Goal: Communication & Community: Answer question/provide support

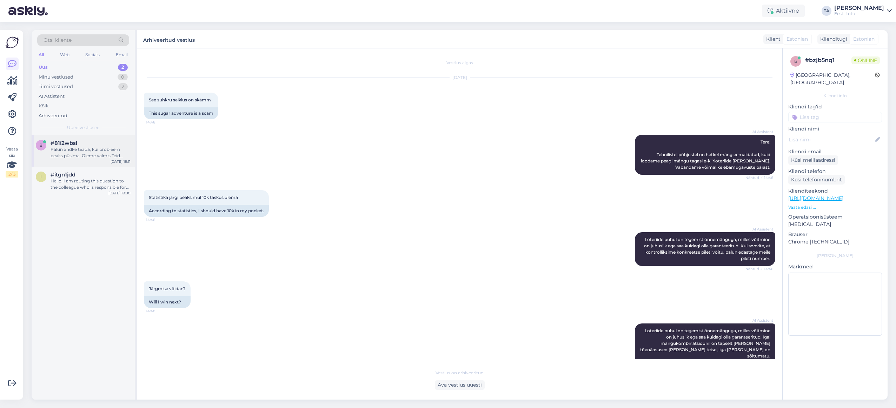
scroll to position [346, 0]
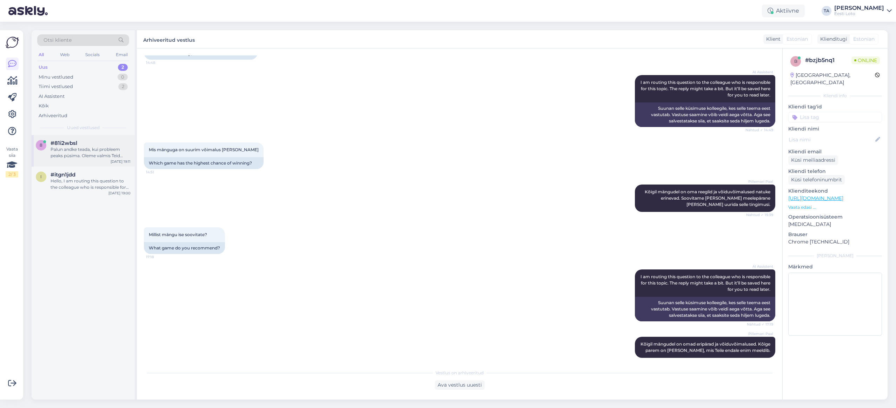
click at [72, 153] on div "Palun andke teada, kui probleem peaks püsima. Oleme valmis Teid edasi aitama." at bounding box center [91, 152] width 80 height 13
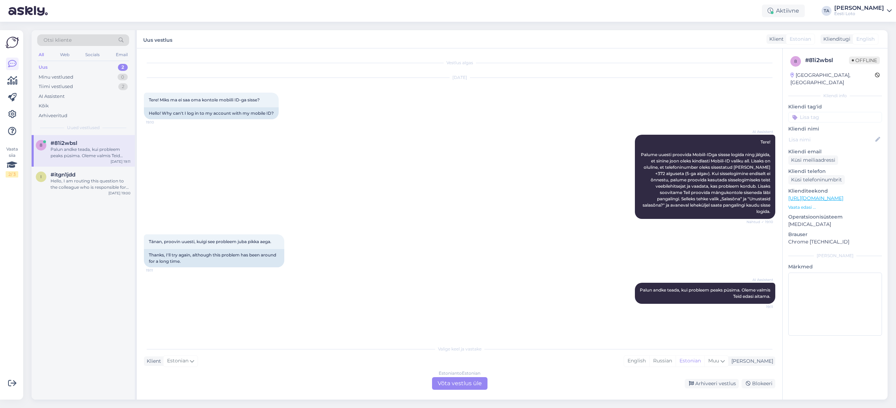
scroll to position [0, 0]
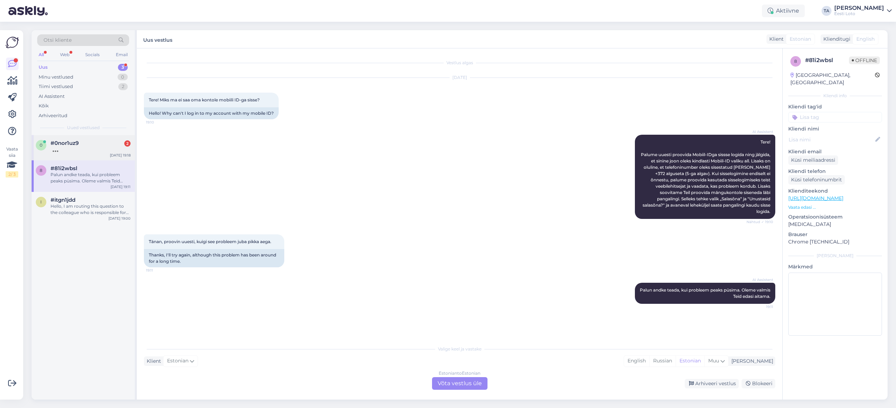
click at [71, 141] on span "#0nor1uz9" at bounding box center [65, 143] width 28 height 6
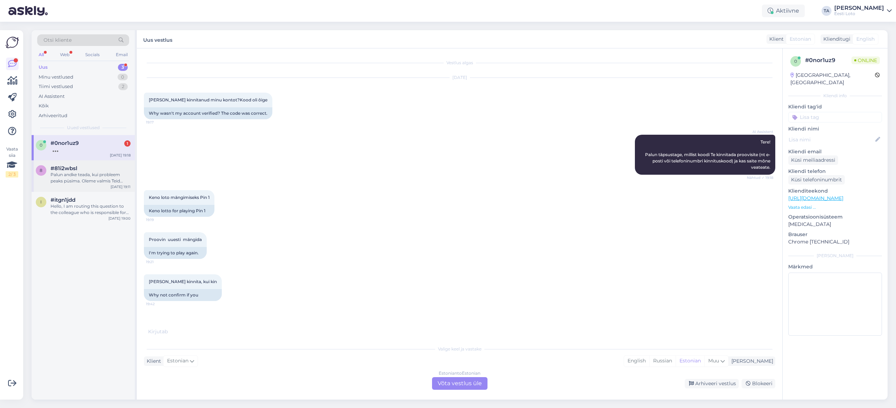
click at [83, 175] on div "Palun andke teada, kui probleem peaks püsima. Oleme valmis Teid edasi aitama." at bounding box center [91, 178] width 80 height 13
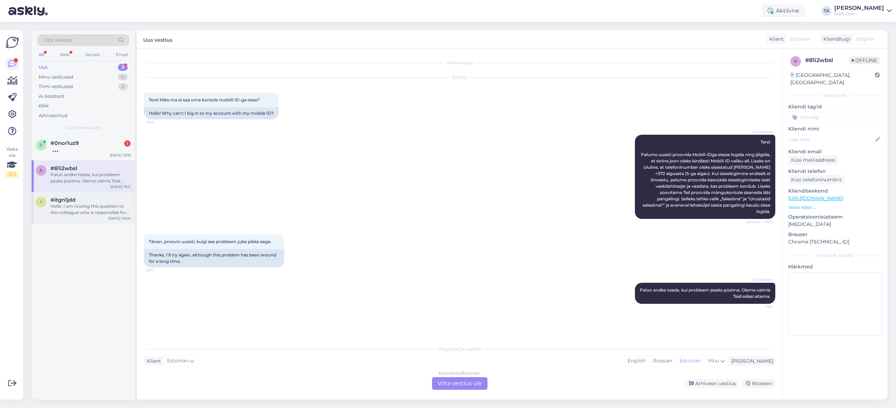
click at [68, 200] on span "#itgn1jdd" at bounding box center [63, 200] width 25 height 6
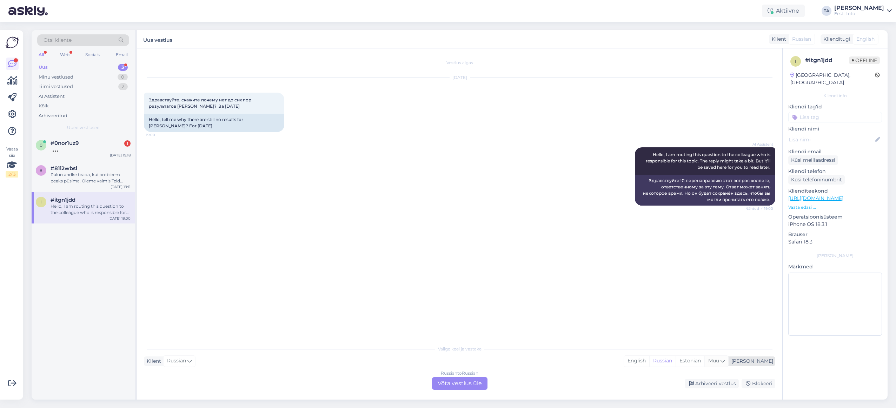
click at [719, 362] on span "Muu" at bounding box center [713, 361] width 11 height 6
type input "e"
click at [623, 329] on div "Vestlus algas [DATE] Здравствуйте, скажите почему нет до сих пор результатов [P…" at bounding box center [463, 195] width 638 height 280
click at [766, 361] on div "[PERSON_NAME]" at bounding box center [751, 361] width 45 height 7
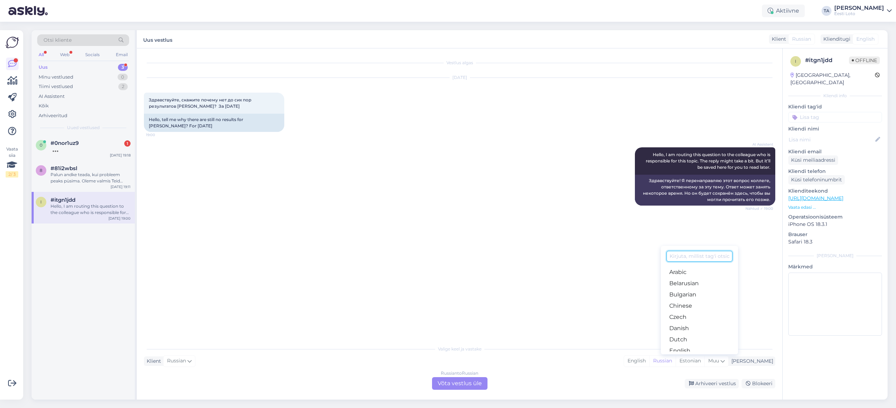
click at [695, 255] on input at bounding box center [699, 256] width 66 height 11
type input "e"
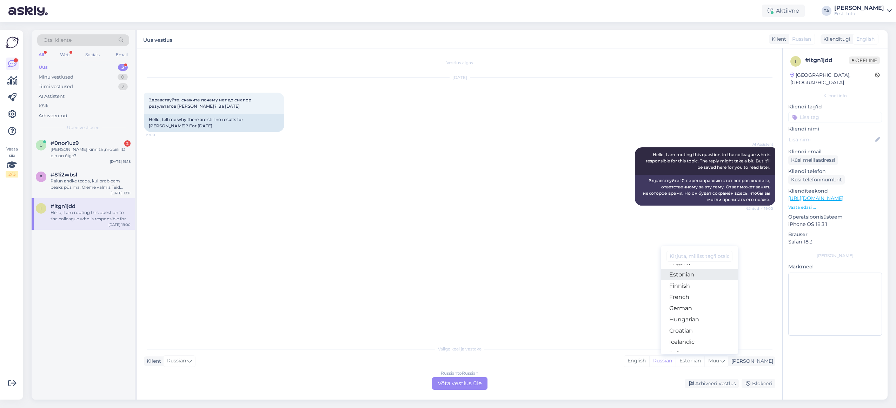
click at [699, 277] on link "Estonian" at bounding box center [699, 274] width 77 height 11
click at [463, 384] on div "Russian to Estonian Võta vestlus üle" at bounding box center [459, 383] width 55 height 13
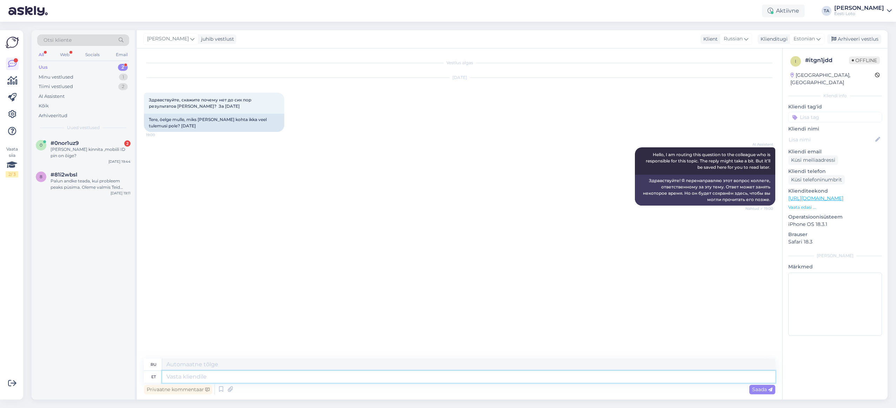
click at [288, 378] on textarea at bounding box center [468, 377] width 613 height 12
type textarea "Te"
type textarea "Т"
type textarea "Tere."
type textarea "Привет."
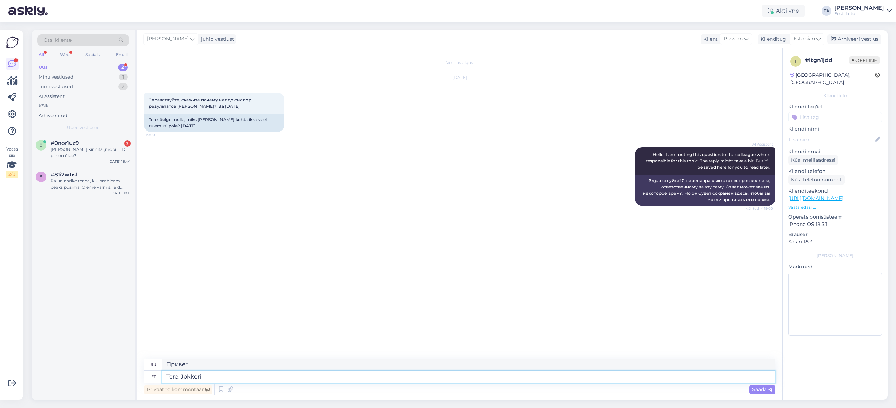
type textarea "Tere. Jokkeri t"
type textarea "[PERSON_NAME]."
type textarea "Tere. Jokkeri tulemused"
type textarea "Привет. Результаты [PERSON_NAME]."
type textarea "Tere. Jokkeri tulemused on"
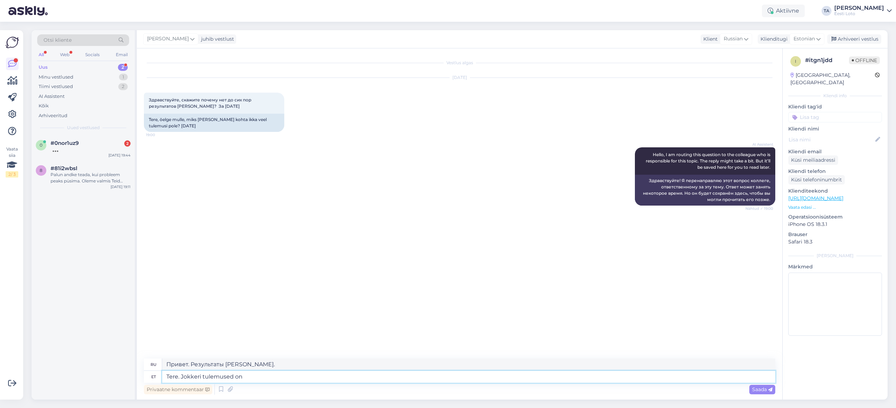
type textarea "Привет. Результаты джокера:"
type textarea "Tere. Jokkeri tulemused on kodulehel"
type textarea "Здравствуйте. Результаты [PERSON_NAME] есть на сайте."
type textarea "Tere. Jokkeri tulemused on kodulehel olemas"
type textarea "Здравствуйте. Результаты «Джокера» доступны на сайте."
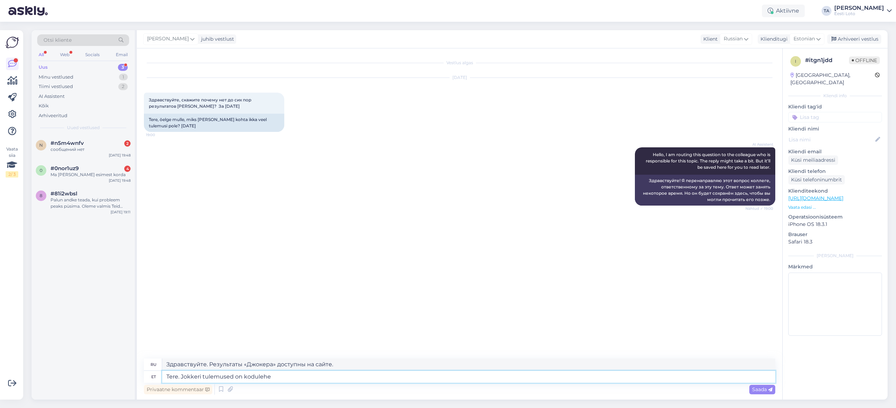
type textarea "Tere. Jokkeri tulemused on koduleh"
type textarea "Здравствуйте. Результаты [PERSON_NAME] есть на сайте."
type textarea "Tere. Jokkeri tulemused"
type textarea "Привет. Результаты джокера:"
type textarea "Tere. Jokkeri tulemu"
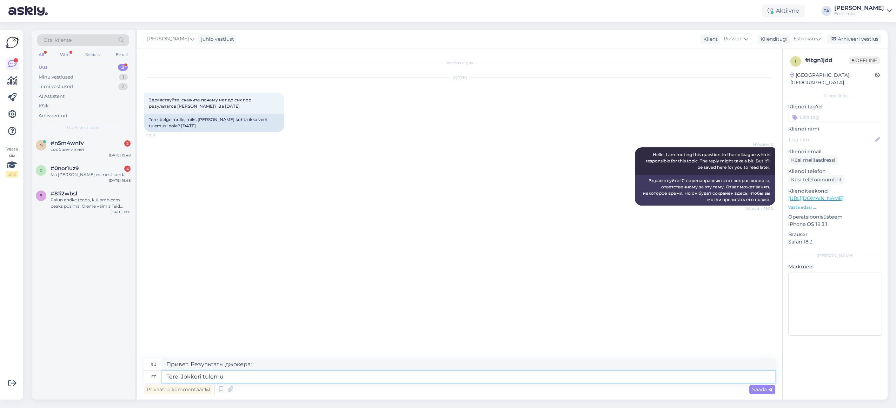
type textarea "Привет. Результаты [PERSON_NAME]."
type textarea "Tere. Jokker"
type textarea "[PERSON_NAME]."
type textarea "Tere."
type textarea "Привет."
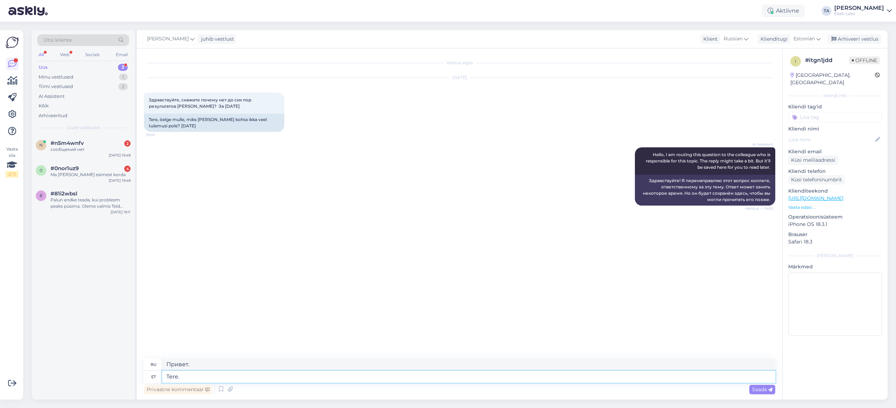
paste textarea "Müük Jokkeri loosimisele suletakse [PERSON_NAME] 18.30, kuid loosimine viiakse …"
type textarea "Tere. Müük Jokkeri loosimisele suletakse [PERSON_NAME] 18.30, kuid loosimine vi…"
type textarea "Здравствуйте. Приём заявок на розыгрыш «Джокера» закрывается в 18.30, но сам ро…"
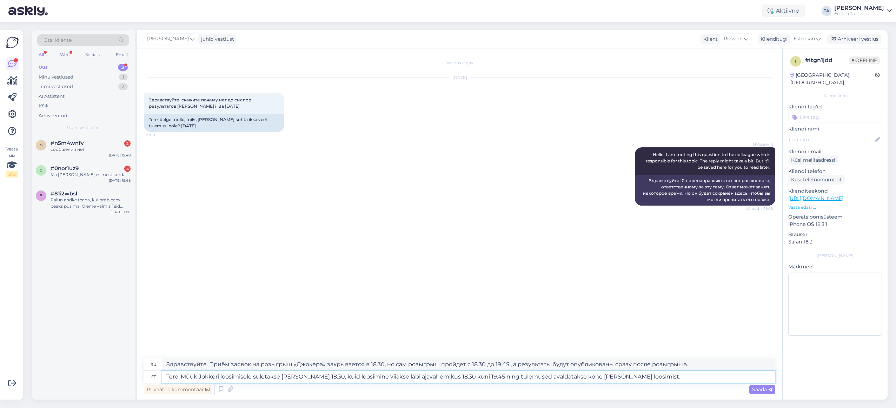
click at [181, 379] on textarea "Tere. Müük Jokkeri loosimisele suletakse [PERSON_NAME] 18.30, kuid loosimine vi…" at bounding box center [468, 377] width 613 height 12
type textarea "Tere. Jokkeri tulemused Müük Jokkeri loosimisele suletakse [PERSON_NAME] 18.30,…"
type textarea "Здравствуйте. Результаты розыгрыша «Джокера». Продажи призов «Джокер» закрывают…"
type textarea "Tere. Jokkeri tulemused kodulehel on olemas.Müük Jokkeri loosimisele suletakse …"
type textarea "Здравствуйте. Результаты розыгрыша «Джокера» olemas.M на сайте. Приём заявок за…"
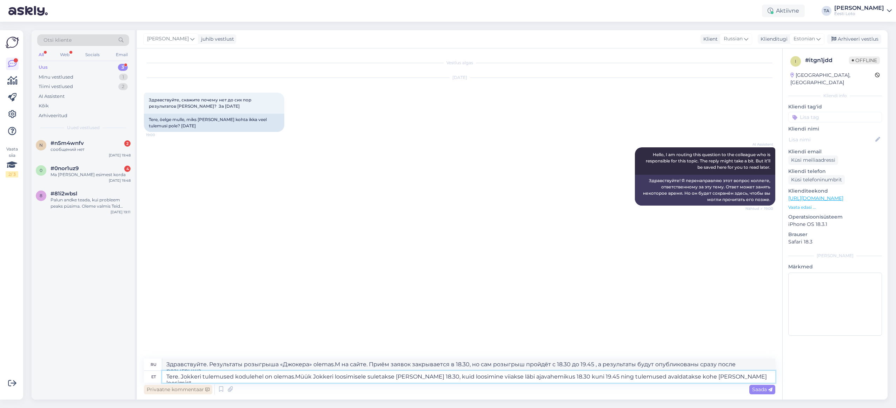
type textarea "Tere. Jokkeri tulemused kodulehel on olemas. Müük Jokkeri loosimisele suletakse…"
type textarea "Здравствуйте. Результаты розыгрыша «Джокера» доступны на сайте. Продажа билетов…"
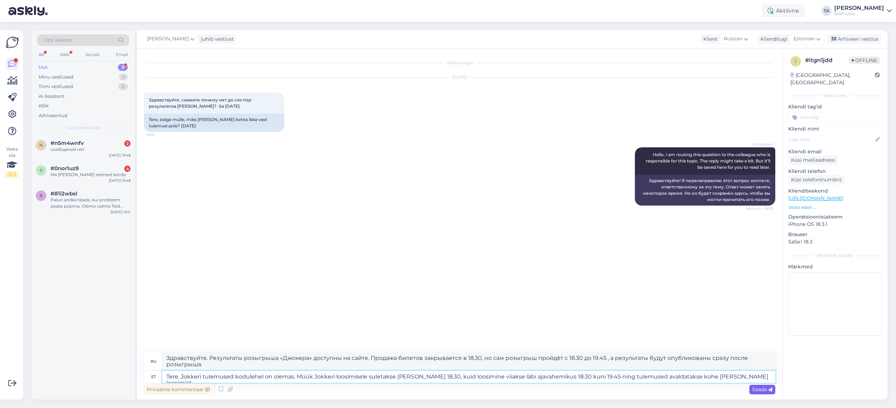
type textarea "Tere. Jokkeri tulemused kodulehel on olemas. Müük Jokkeri loosimisele suletakse…"
click at [762, 390] on span "Saada" at bounding box center [762, 389] width 20 height 6
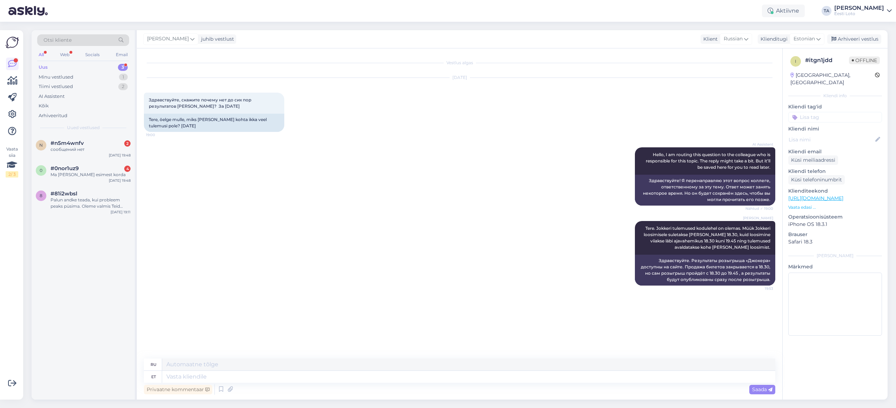
click at [834, 112] on input at bounding box center [835, 117] width 94 height 11
type input "jokkeri tulemused"
click at [852, 40] on div "Arhiveeri vestlus" at bounding box center [854, 38] width 54 height 9
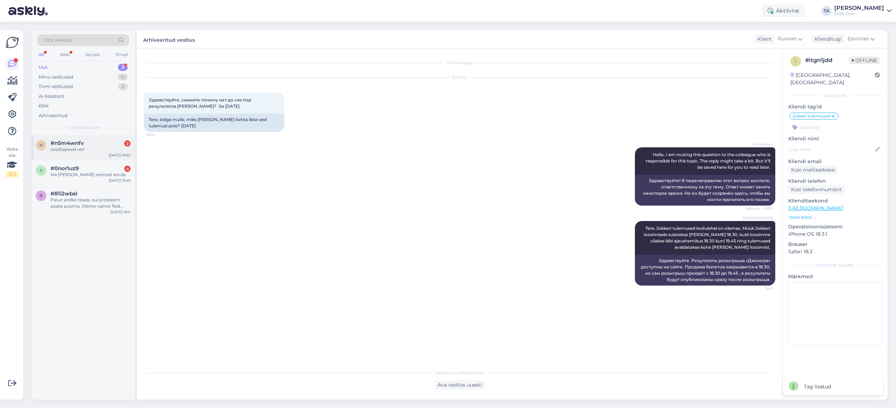
click at [74, 146] on div "сообщений нет" at bounding box center [91, 149] width 80 height 6
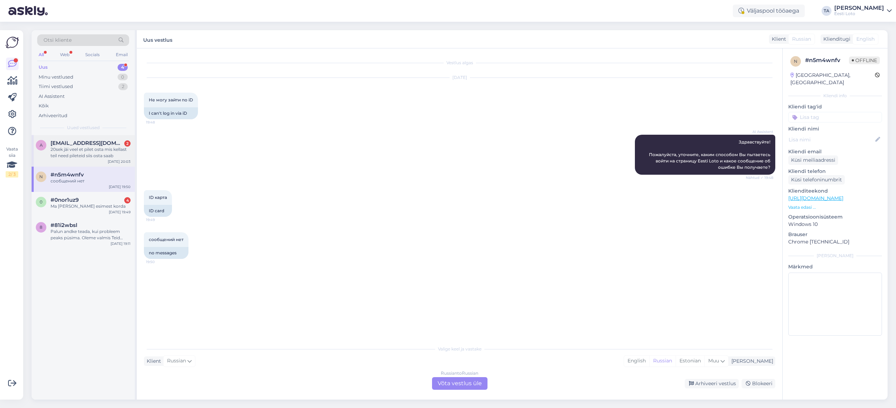
click at [66, 149] on div "20sek jäi veel et pilet osta mis kellast teil need pileteid siis osta saab" at bounding box center [91, 152] width 80 height 13
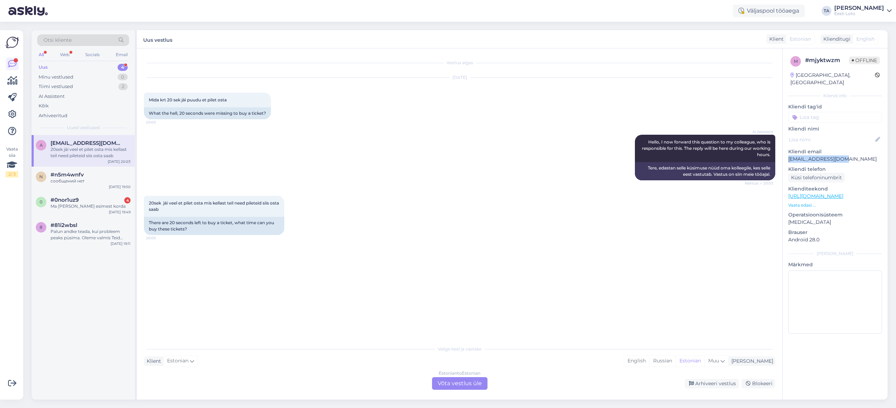
drag, startPoint x: 846, startPoint y: 153, endPoint x: 789, endPoint y: 152, distance: 57.6
click at [789, 155] on p "[EMAIL_ADDRESS][DOMAIN_NAME]" at bounding box center [835, 158] width 94 height 7
copy p "[EMAIL_ADDRESS][DOMAIN_NAME]"
